Goal: Task Accomplishment & Management: Manage account settings

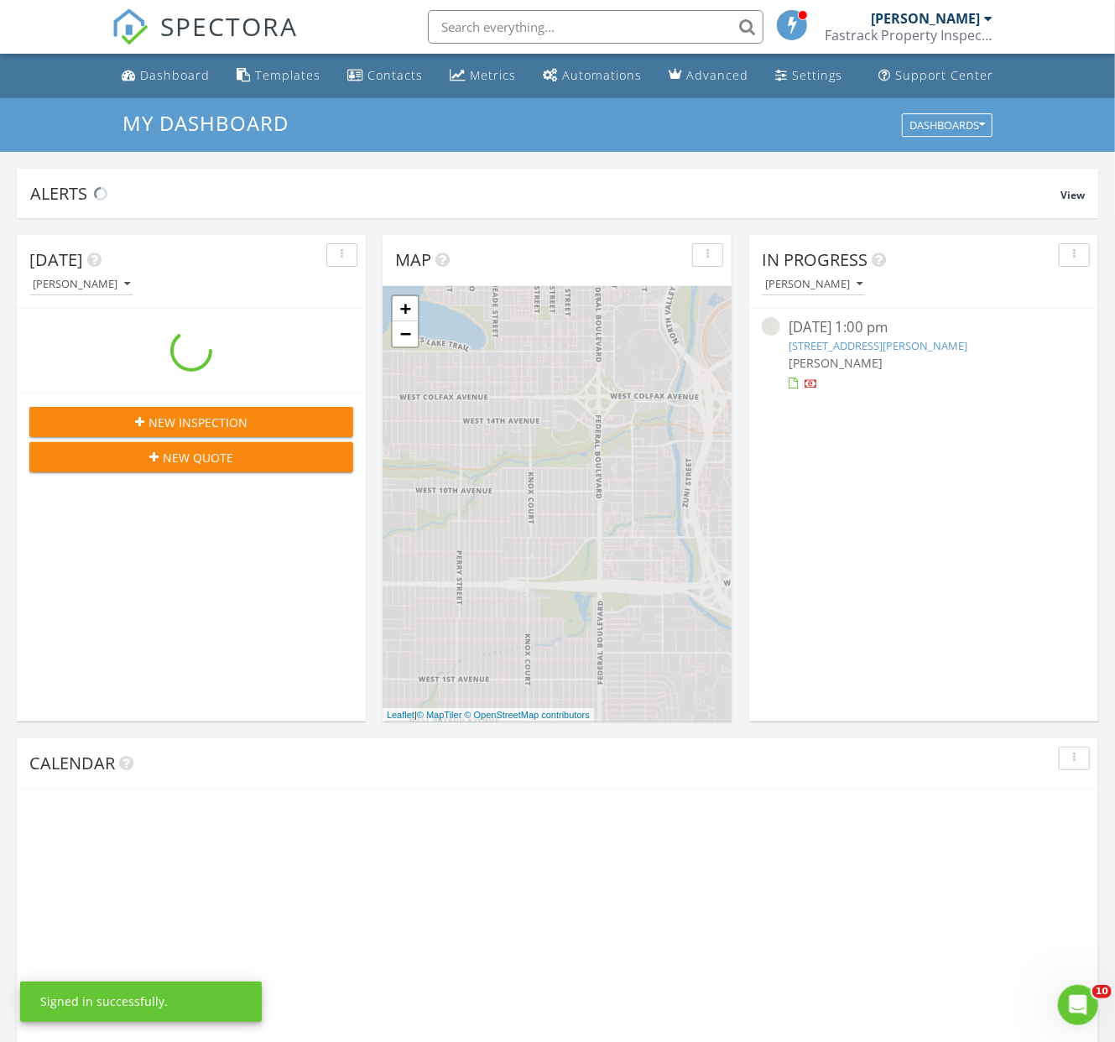
scroll to position [1556, 1145]
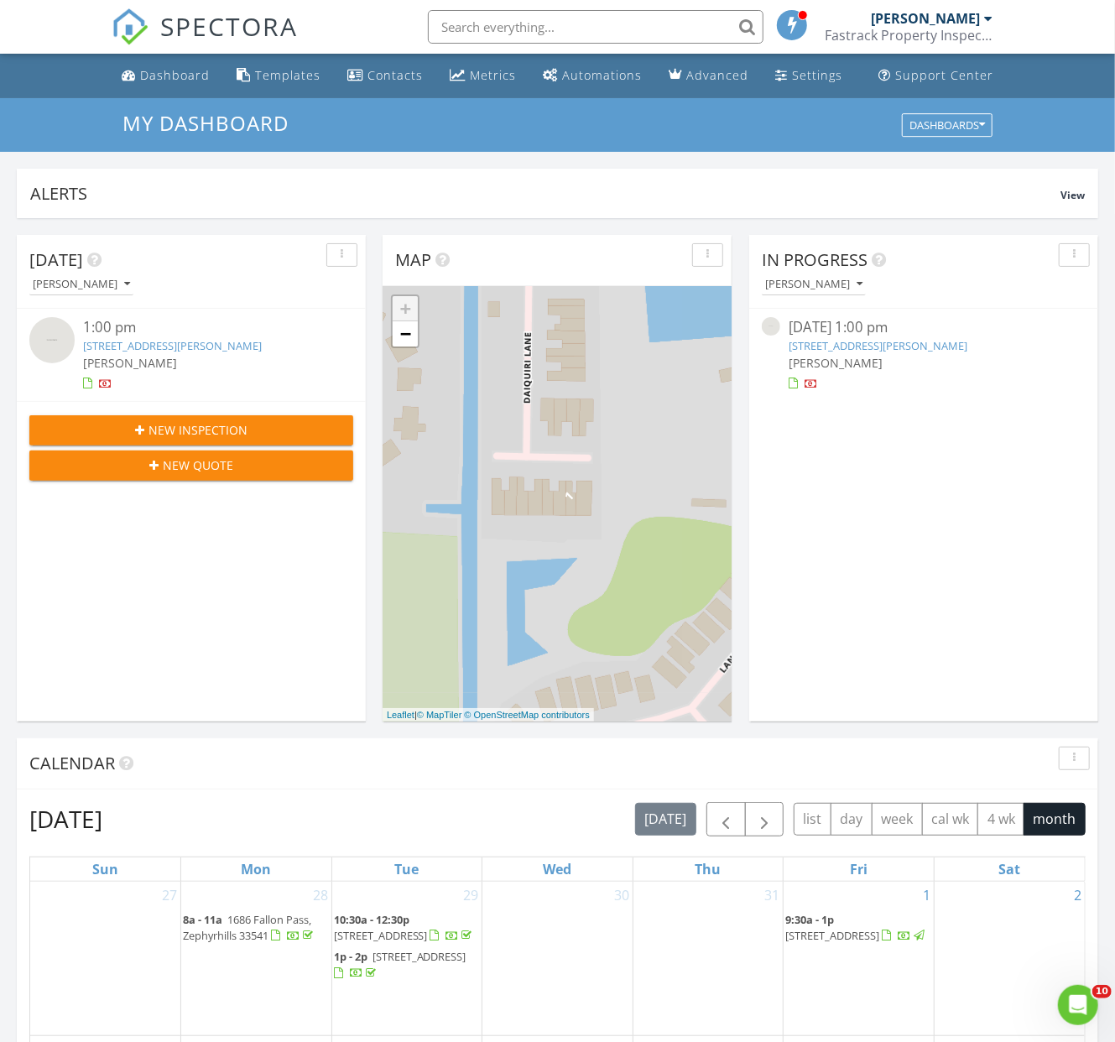
click at [145, 358] on span "[PERSON_NAME]" at bounding box center [130, 363] width 94 height 16
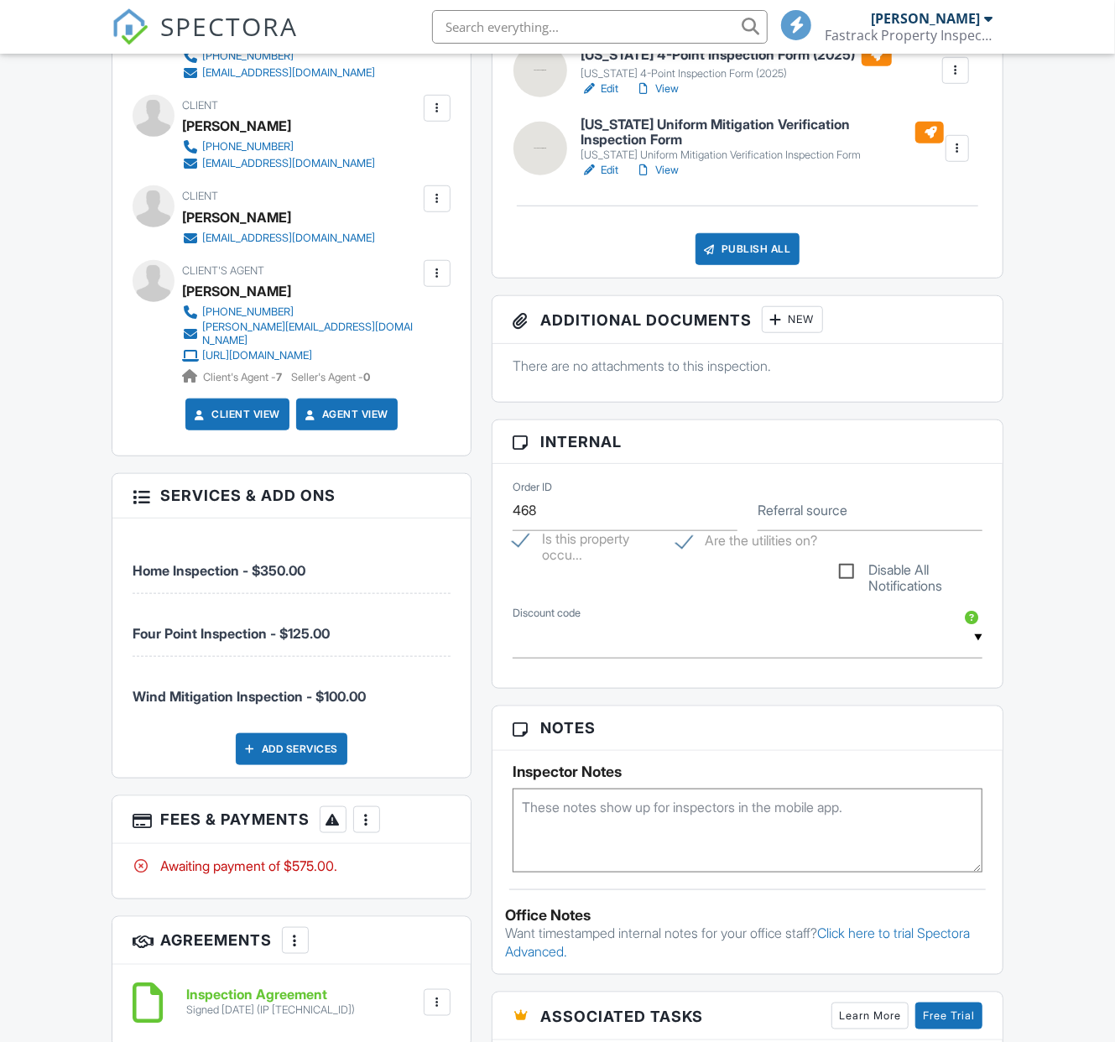
scroll to position [755, 0]
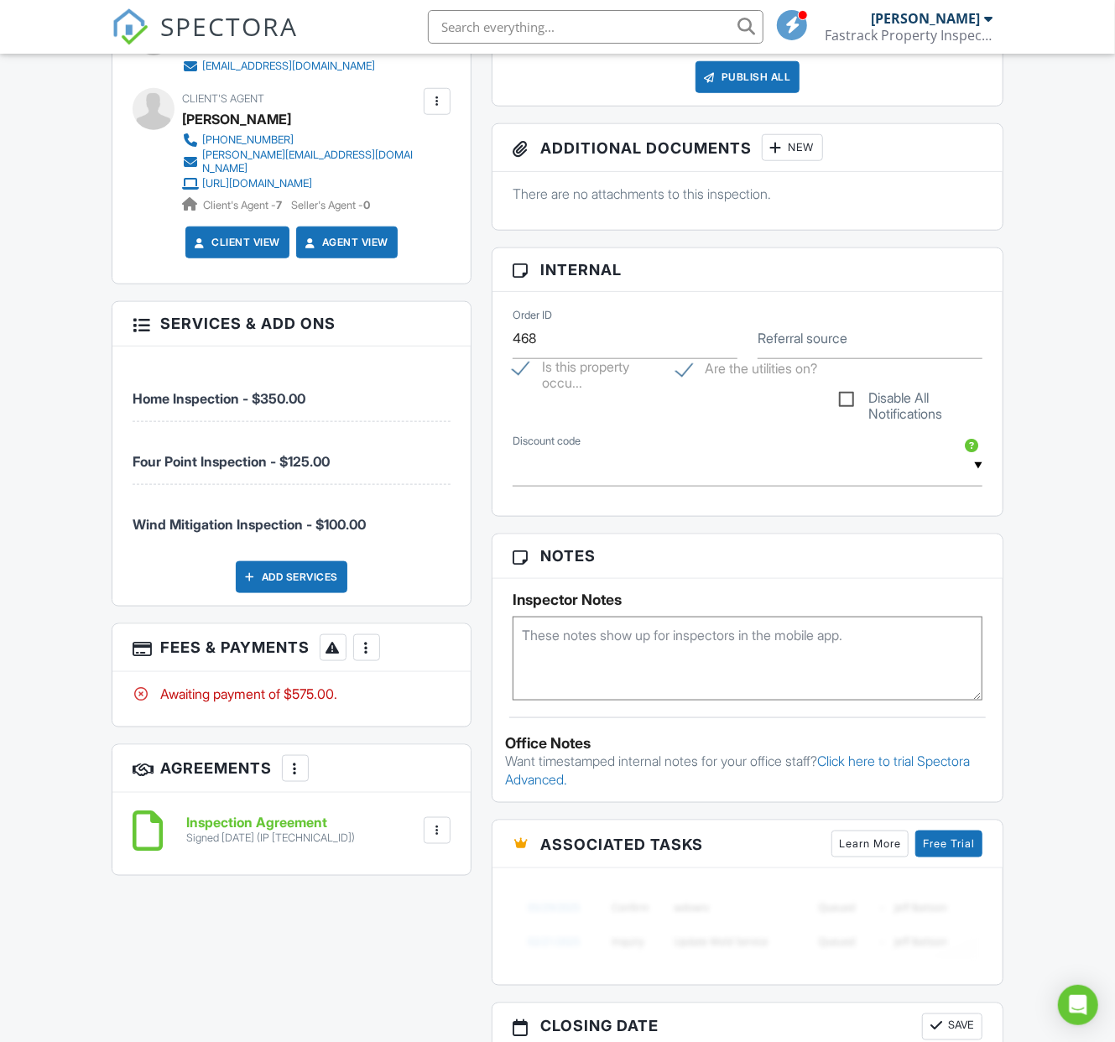
click at [370, 651] on div at bounding box center [366, 648] width 17 height 17
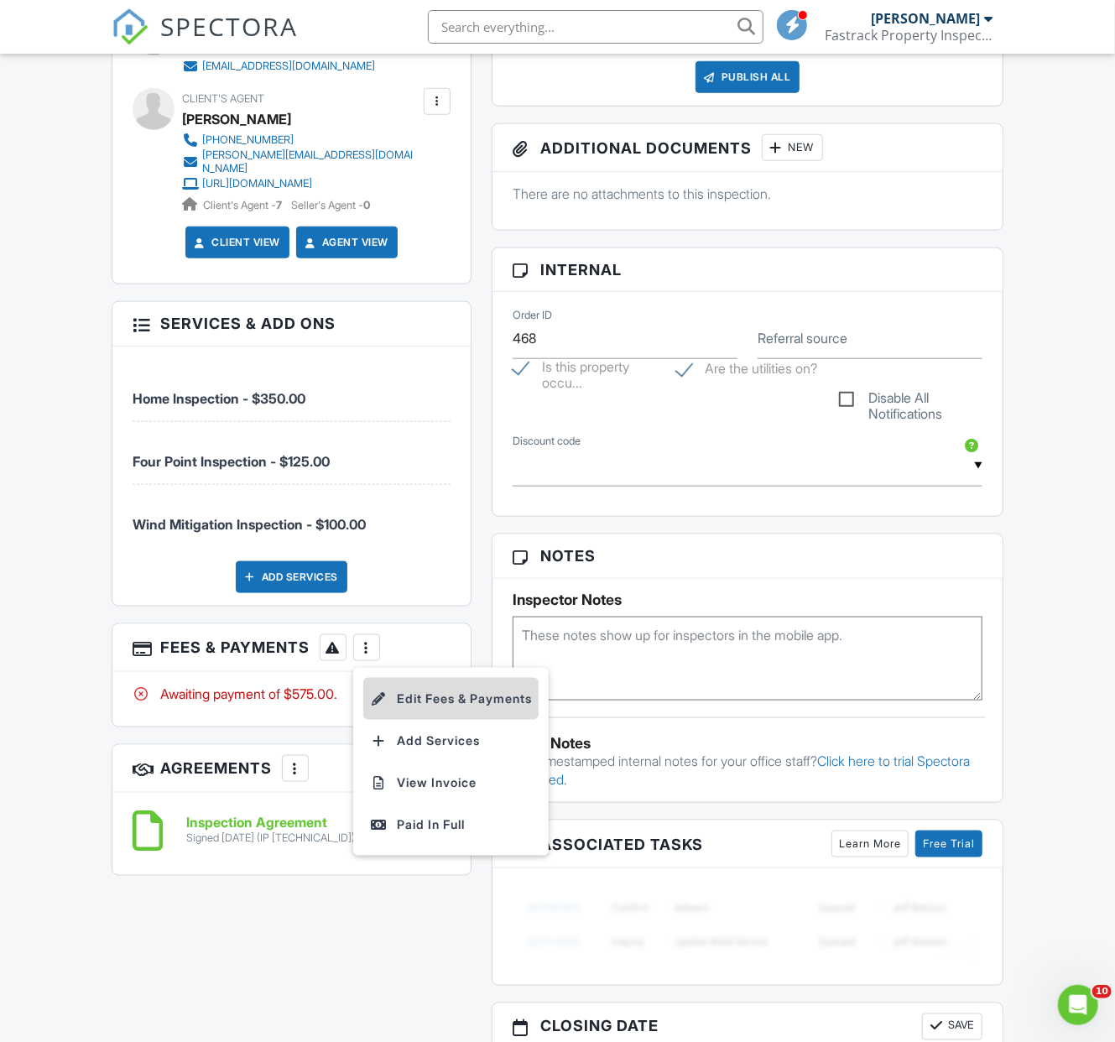
scroll to position [0, 0]
click at [410, 822] on div "Paid In Full" at bounding box center [451, 825] width 162 height 20
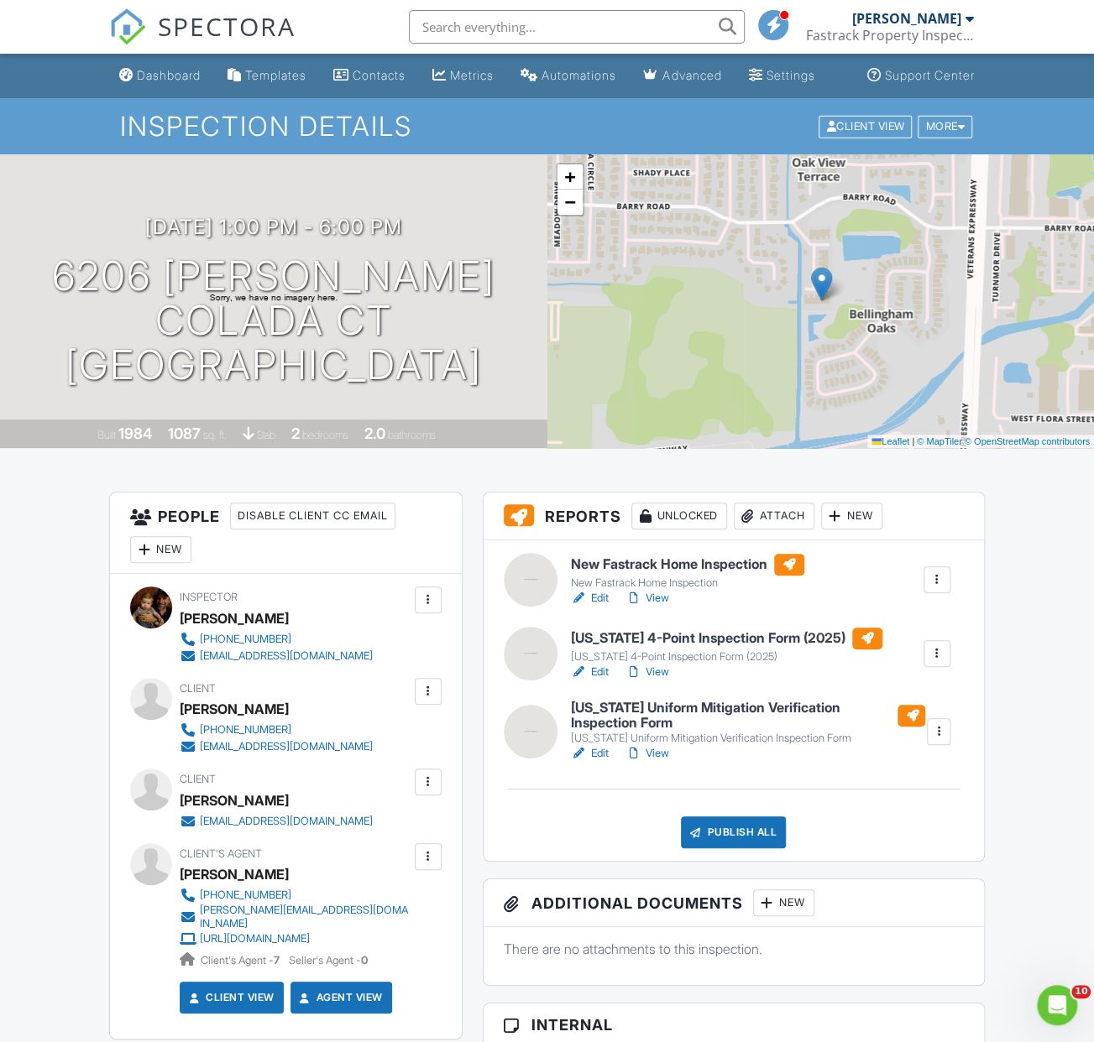
click at [640, 576] on h6 "New Fastrack Home Inspection" at bounding box center [687, 565] width 233 height 22
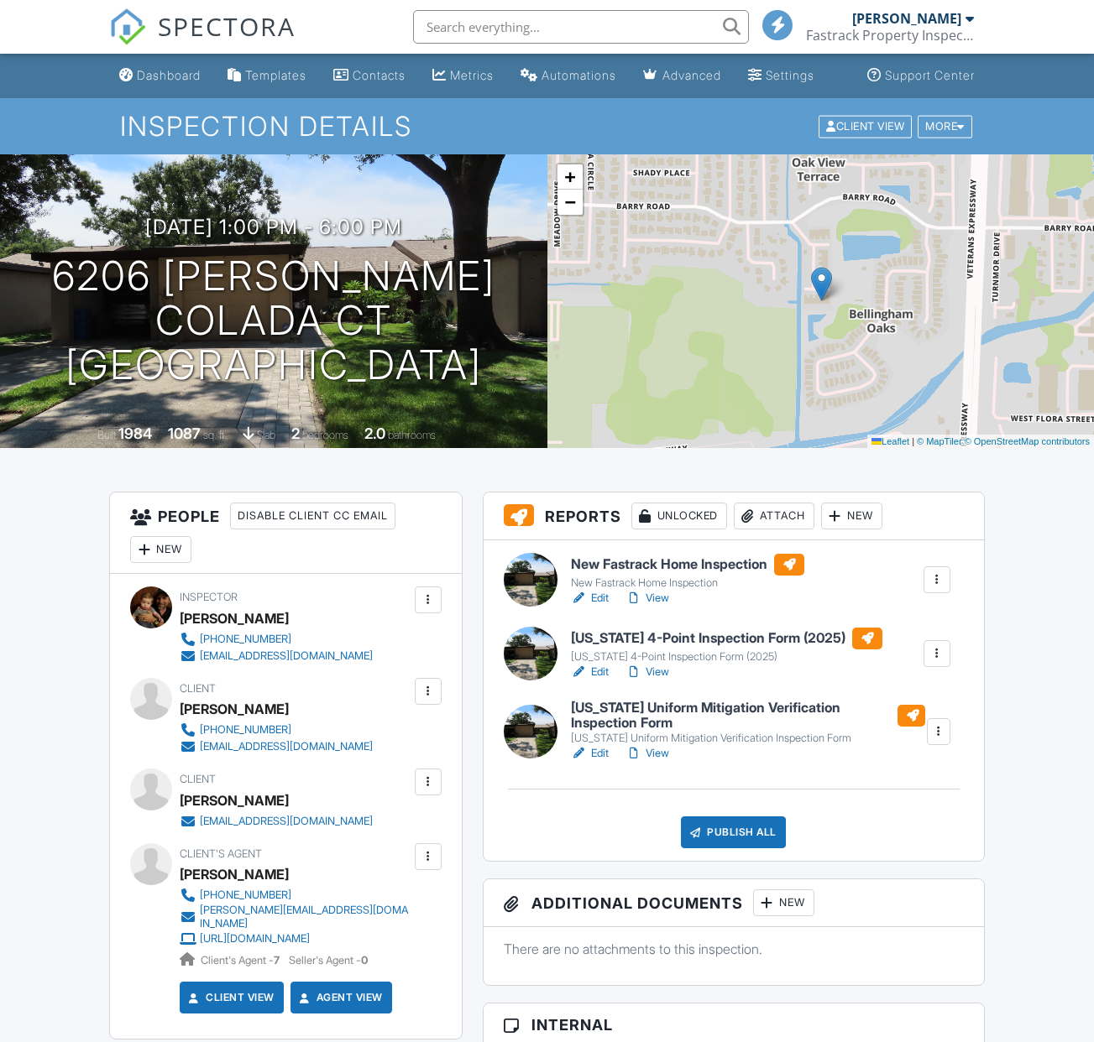
click at [671, 650] on h6 "[US_STATE] 4-Point Inspection Form (2025)" at bounding box center [726, 639] width 311 height 22
click at [611, 730] on h6 "[US_STATE] Uniform Mitigation Verification Inspection Form" at bounding box center [748, 715] width 354 height 29
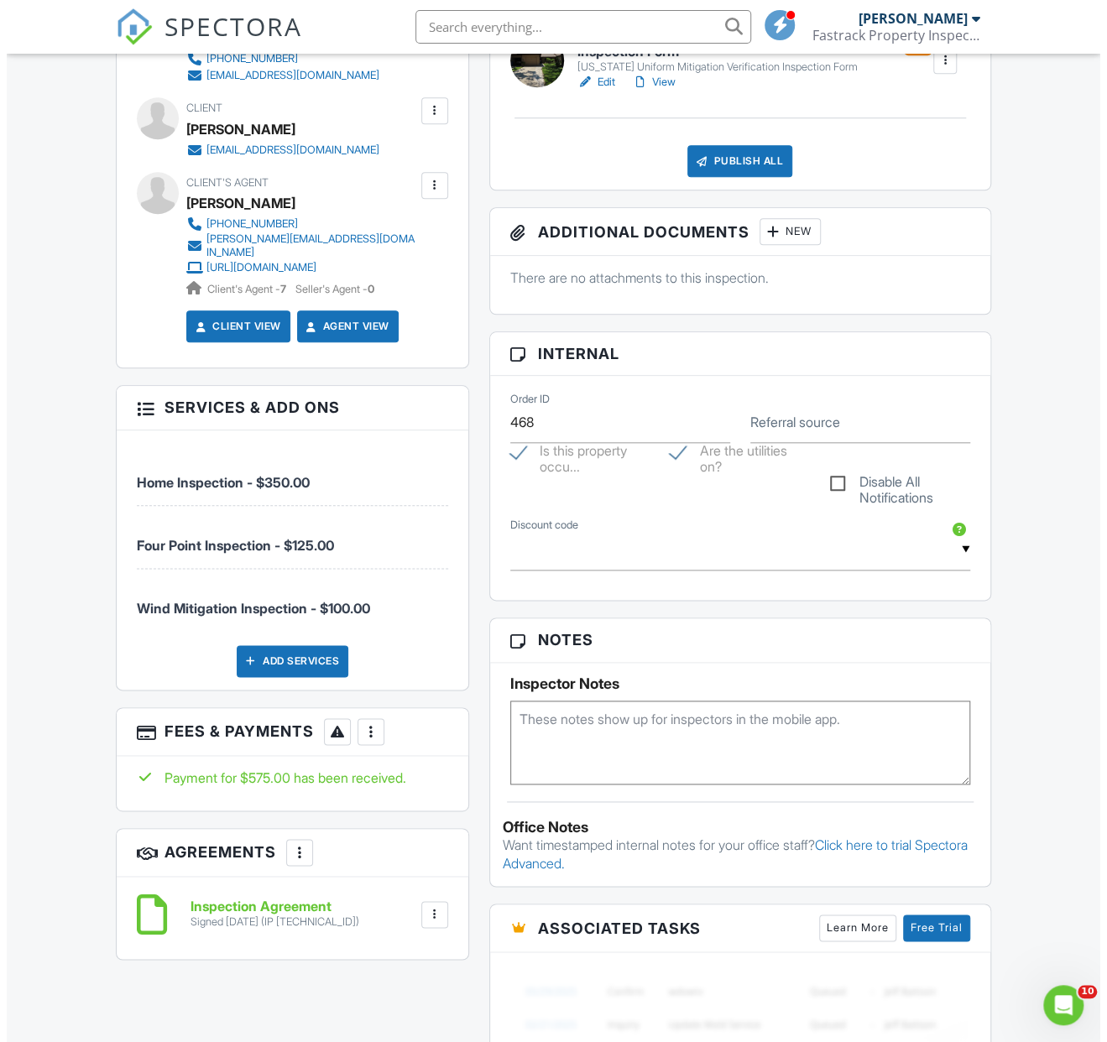
scroll to position [671, 0]
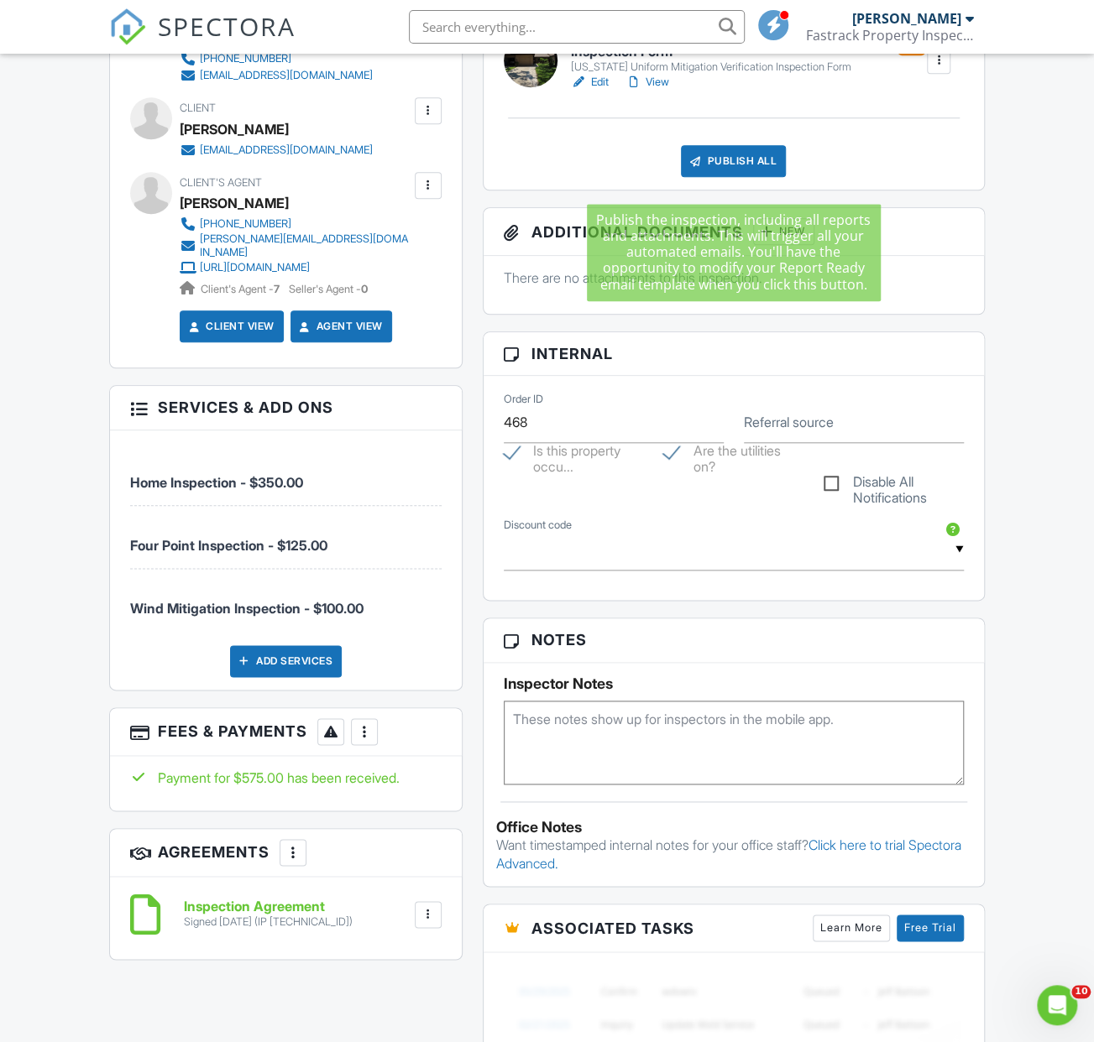
click at [739, 175] on div "Publish All" at bounding box center [733, 161] width 105 height 32
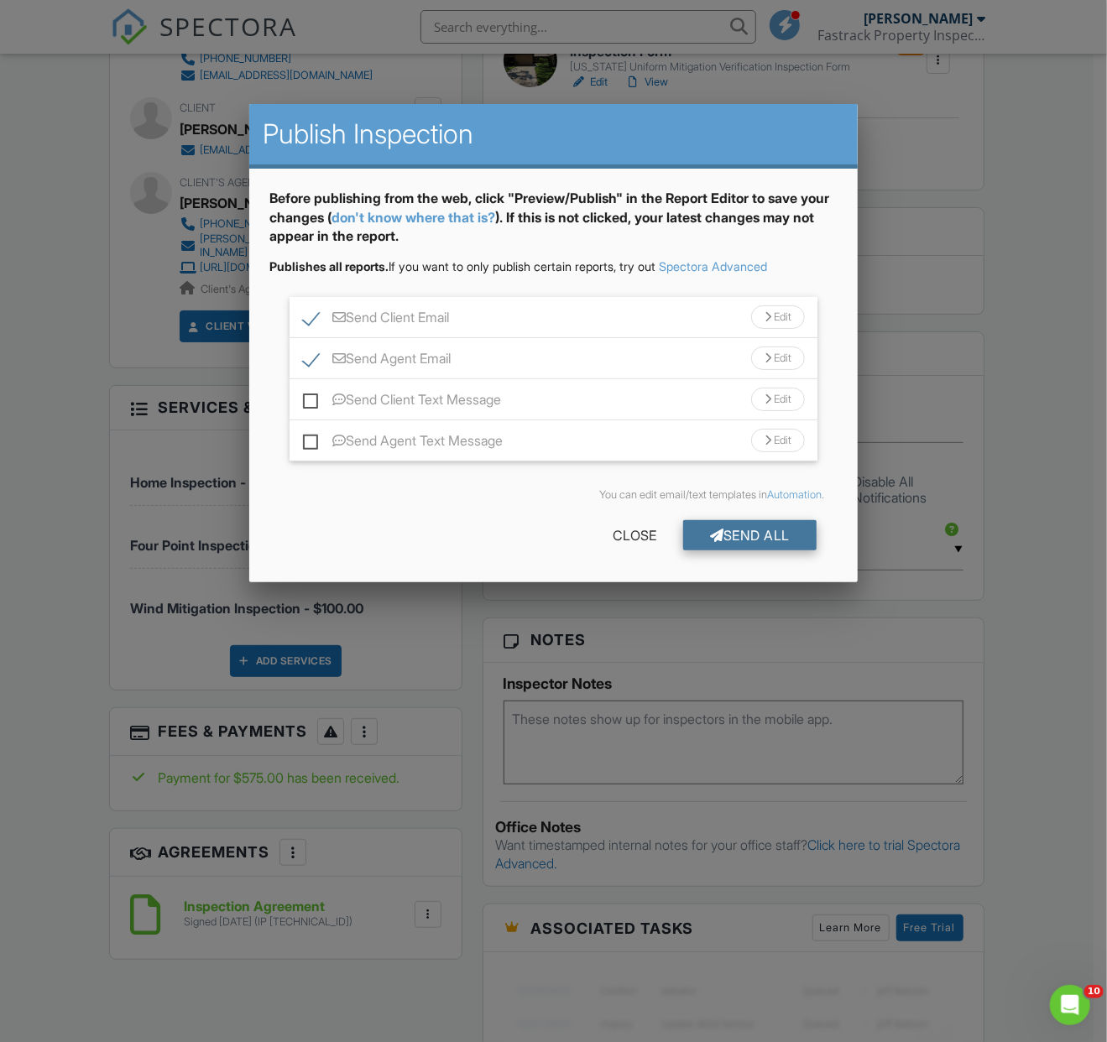
click at [752, 533] on div "Send All" at bounding box center [750, 535] width 134 height 30
